Goal: Task Accomplishment & Management: Manage account settings

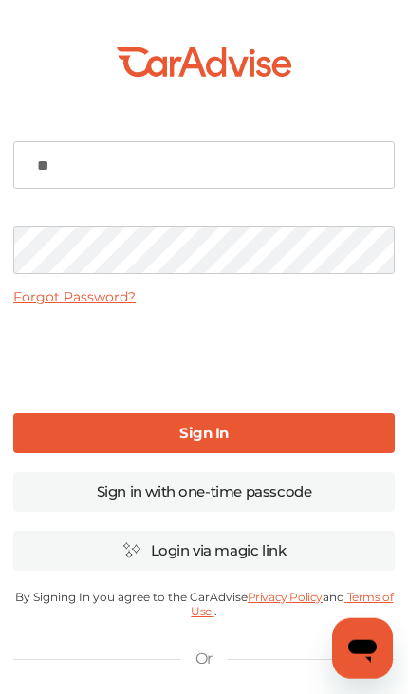
type input "*"
click at [321, 159] on input at bounding box center [203, 164] width 381 height 47
click at [319, 182] on input at bounding box center [203, 164] width 381 height 47
type input "**********"
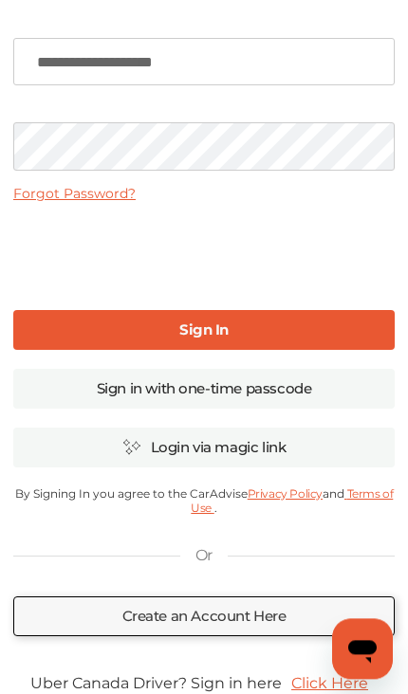
scroll to position [103, 0]
click at [362, 337] on link "Sign In" at bounding box center [203, 330] width 381 height 40
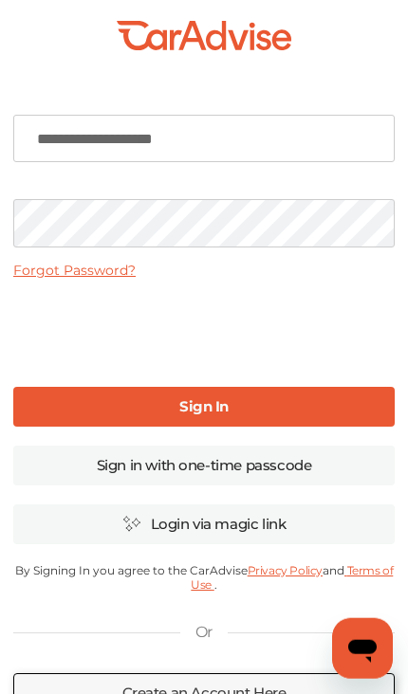
scroll to position [27, 0]
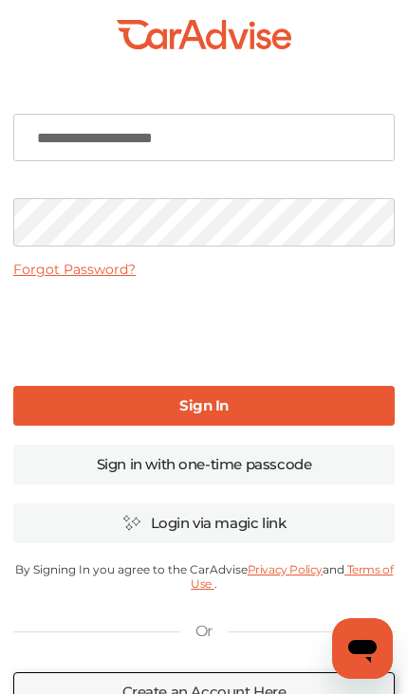
click at [352, 408] on link "Sign In" at bounding box center [203, 406] width 381 height 40
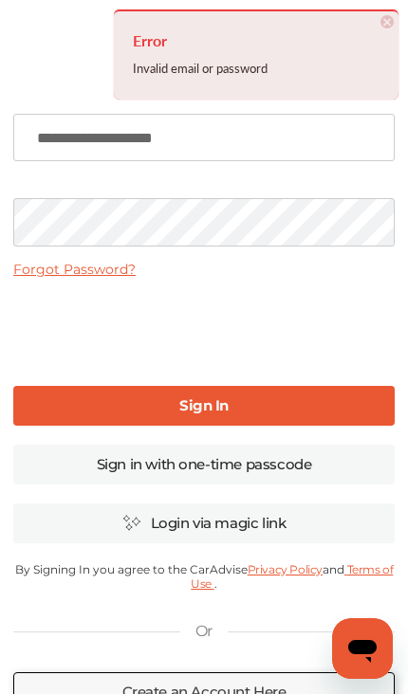
scroll to position [27, 0]
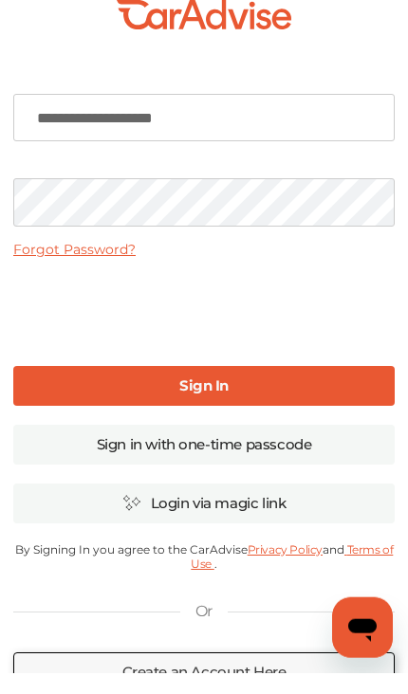
click at [305, 388] on link "Sign In" at bounding box center [203, 407] width 381 height 40
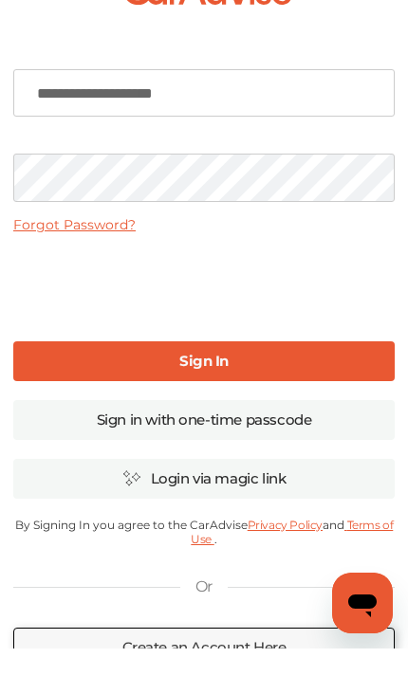
click at [335, 387] on link "Sign In" at bounding box center [203, 407] width 381 height 40
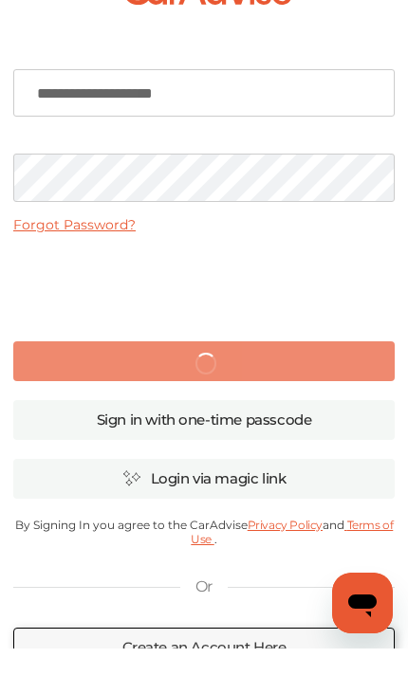
scroll to position [73, 0]
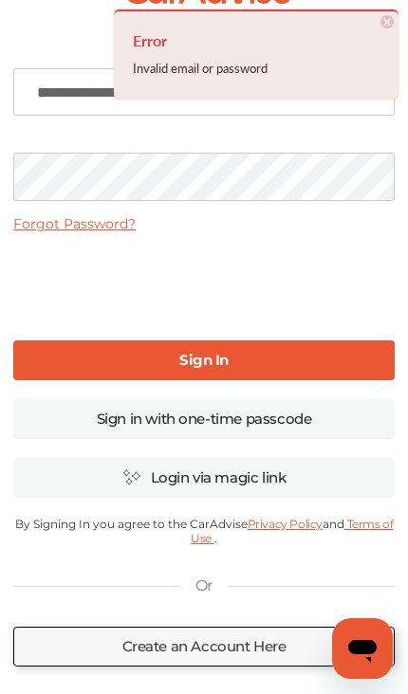
click at [111, 224] on link "Forgot Password?" at bounding box center [74, 223] width 122 height 17
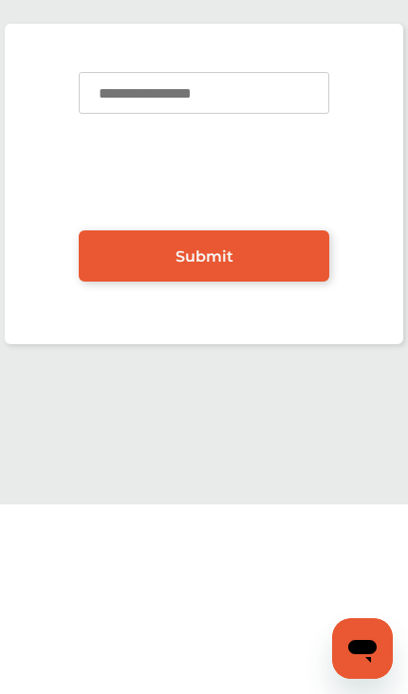
click at [298, 102] on input at bounding box center [204, 93] width 250 height 42
type input "**********"
click at [287, 257] on link "Submit" at bounding box center [204, 255] width 250 height 51
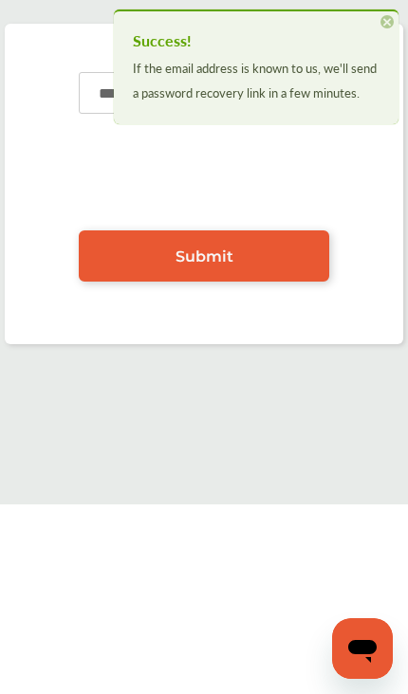
click at [302, 264] on link "Submit" at bounding box center [204, 255] width 250 height 51
click at [391, 18] on span "×" at bounding box center [386, 21] width 13 height 13
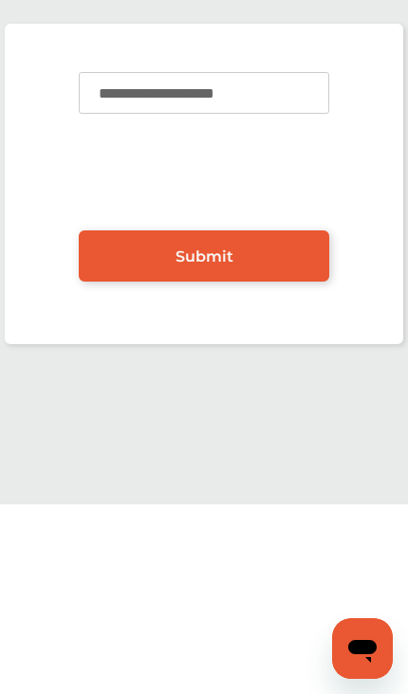
click at [366, 652] on icon "Open messaging window" at bounding box center [362, 651] width 28 height 23
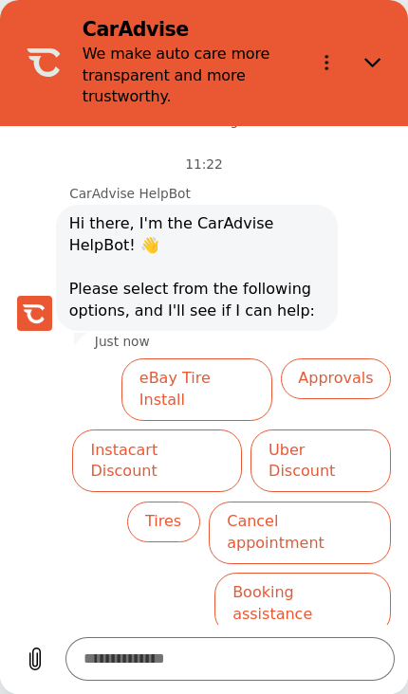
scroll to position [47, 0]
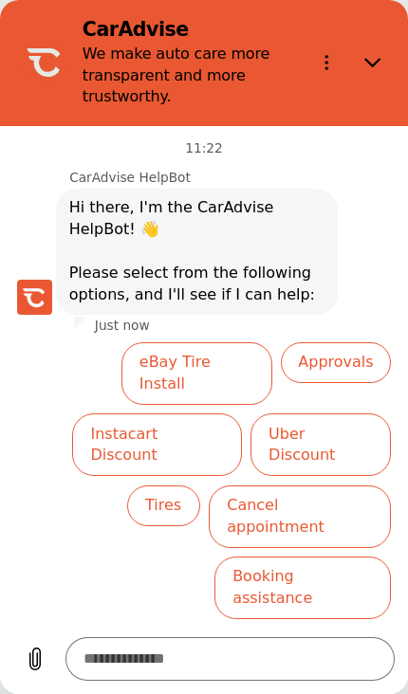
click at [383, 71] on button "Close" at bounding box center [374, 63] width 44 height 44
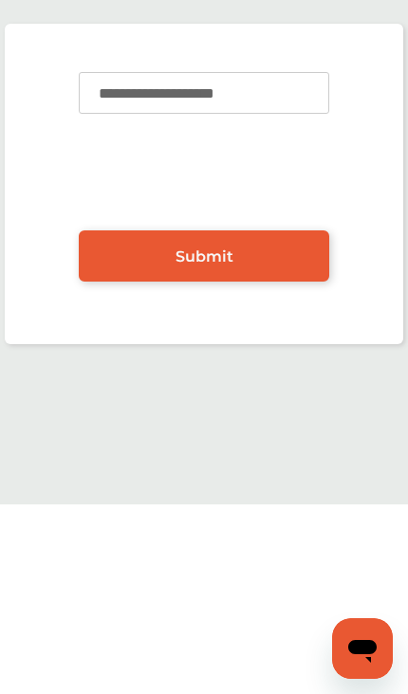
click at [355, 652] on icon "Open messaging window" at bounding box center [362, 651] width 28 height 23
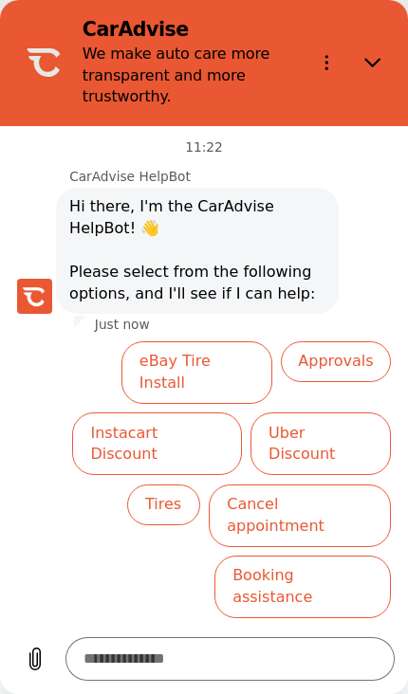
scroll to position [47, 0]
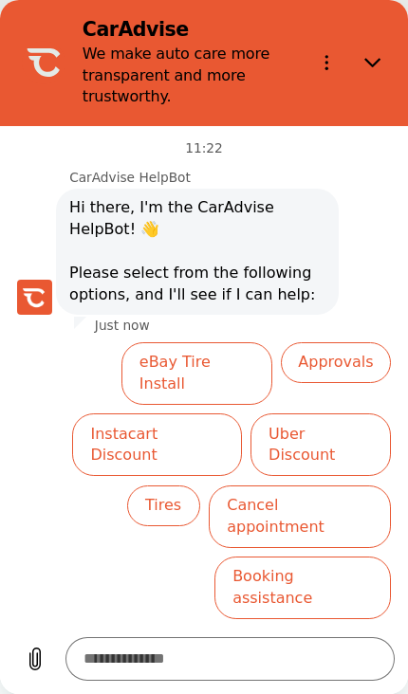
click at [357, 413] on button "Uber Discount" at bounding box center [320, 444] width 140 height 63
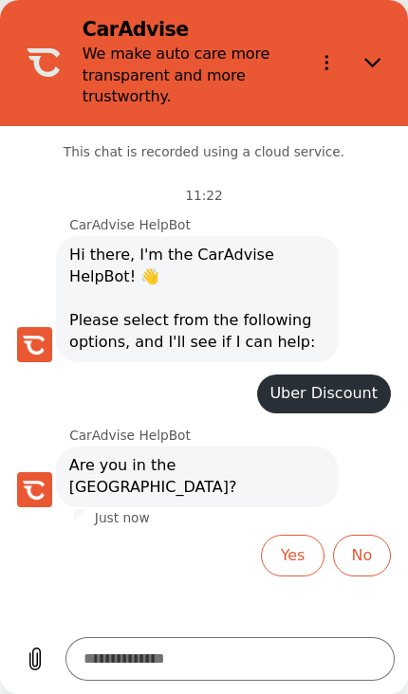
click at [373, 535] on button "No" at bounding box center [362, 555] width 58 height 41
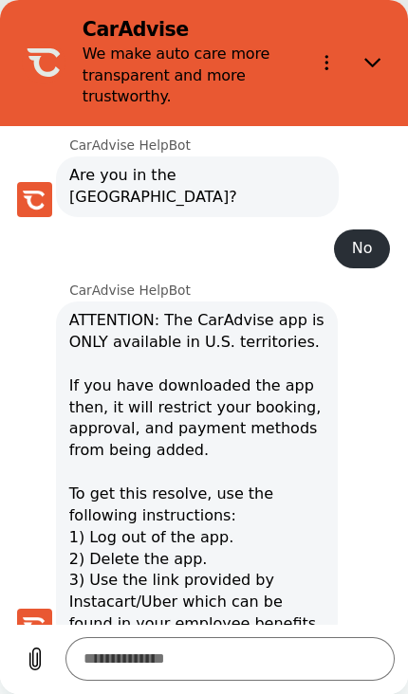
type textarea "*"
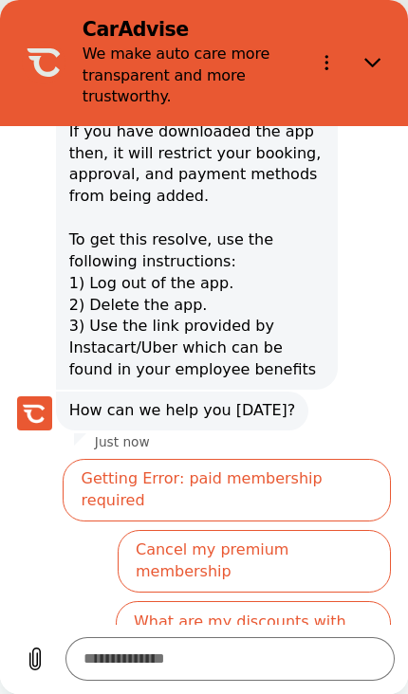
scroll to position [574, 0]
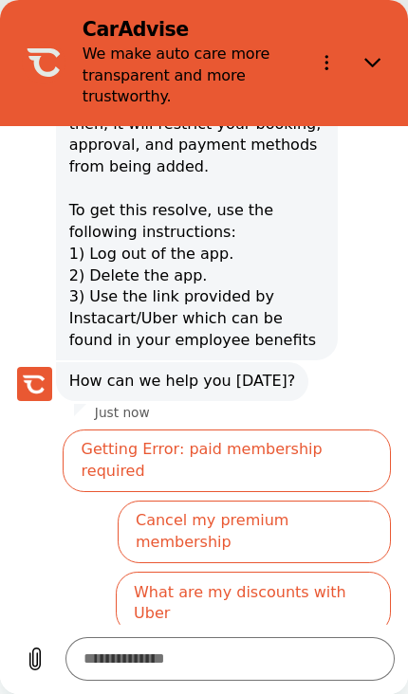
click at [281, 656] on textarea at bounding box center [230, 659] width 330 height 44
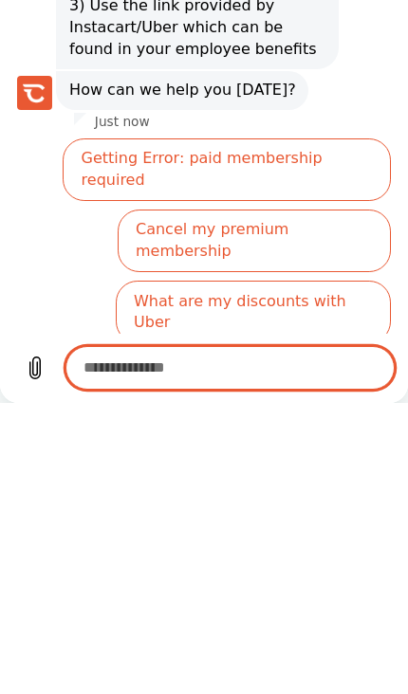
type textarea "*"
type textarea "**"
type textarea "*"
type textarea "***"
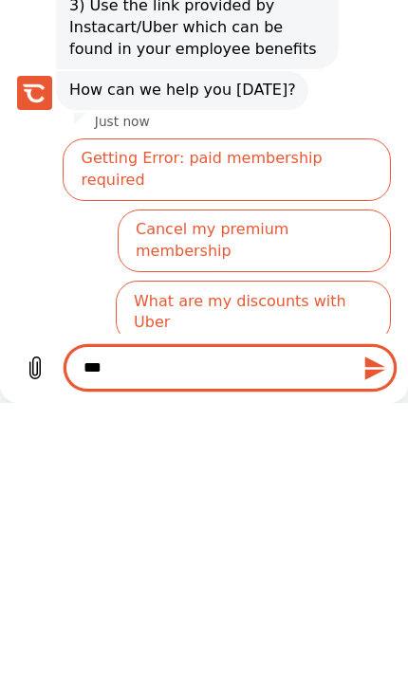
type textarea "*"
type textarea "****"
type textarea "*"
type textarea "******"
type textarea "*"
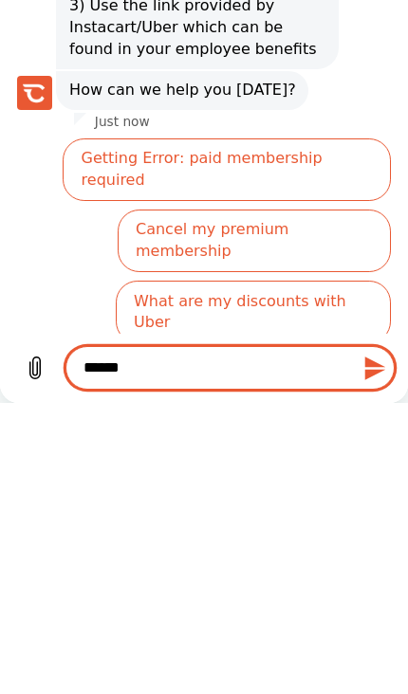
type textarea "******"
type textarea "*"
type textarea "******"
click at [383, 366] on icon "Send message" at bounding box center [375, 369] width 21 height 24
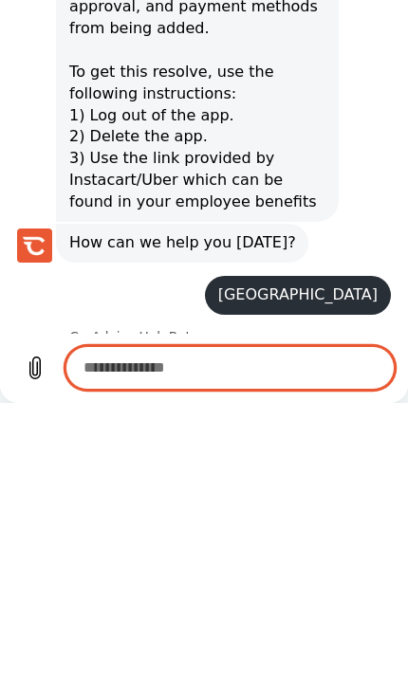
scroll to position [423, 0]
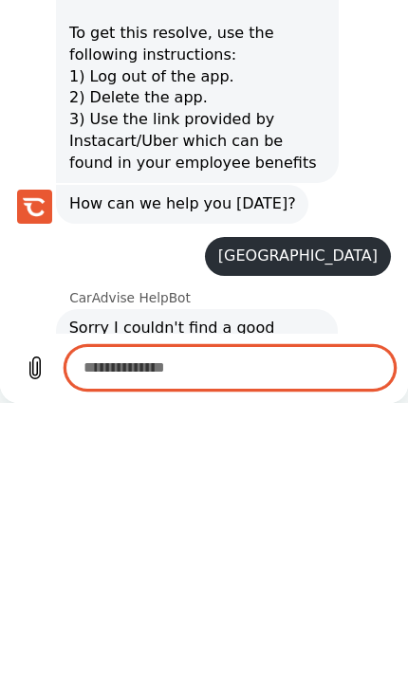
type textarea "*"
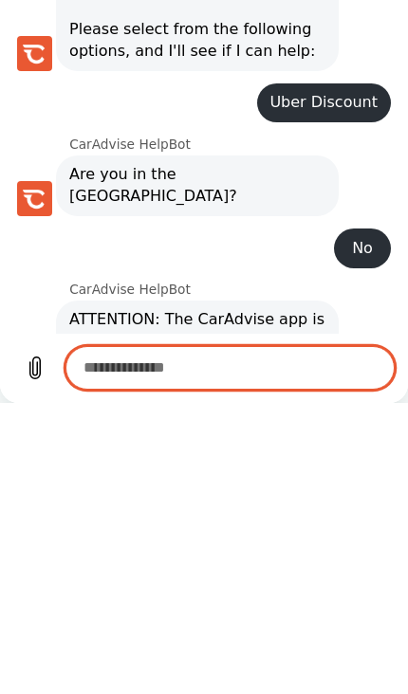
scroll to position [0, 0]
